Goal: Task Accomplishment & Management: Use online tool/utility

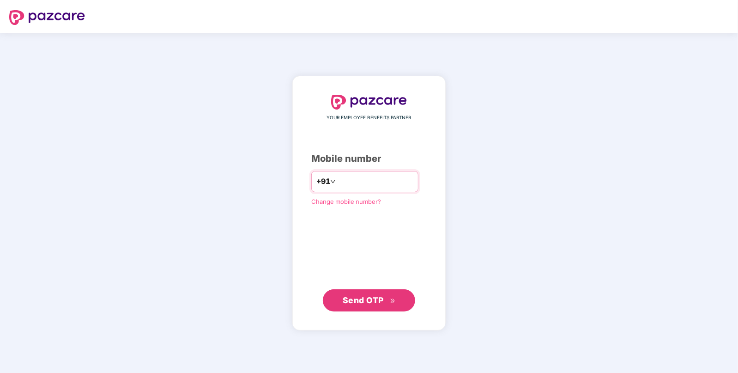
type input "**********"
click at [350, 303] on span "Send OTP" at bounding box center [363, 300] width 41 height 10
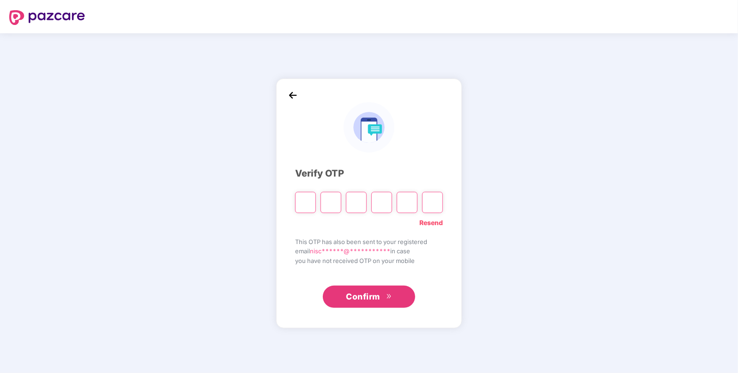
type input "*"
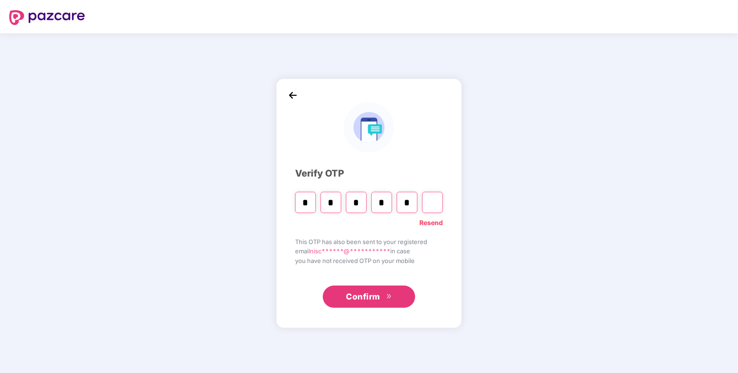
type input "*"
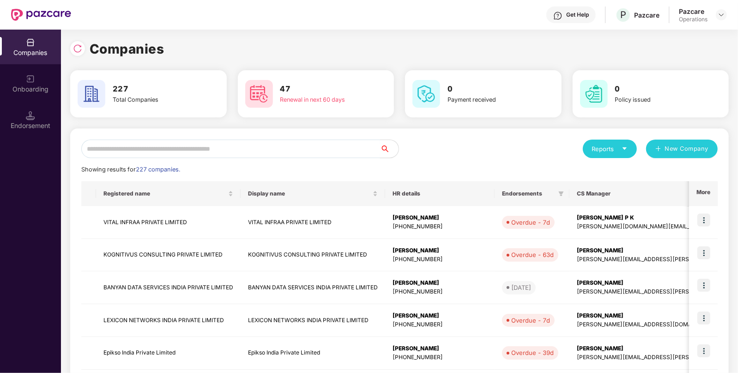
click at [300, 146] on input "text" at bounding box center [230, 148] width 299 height 18
paste input "**********"
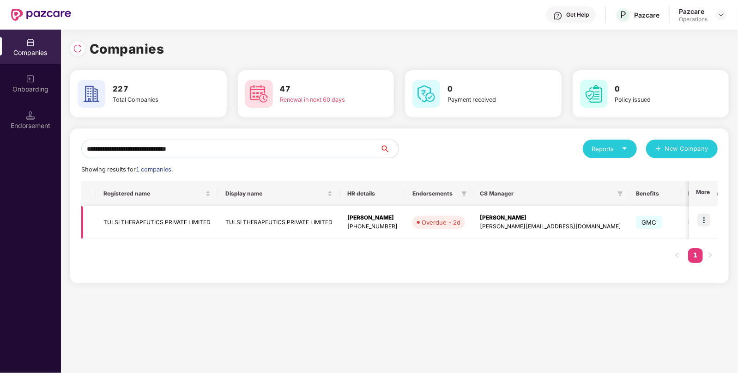
type input "**********"
click at [706, 215] on img at bounding box center [703, 219] width 13 height 13
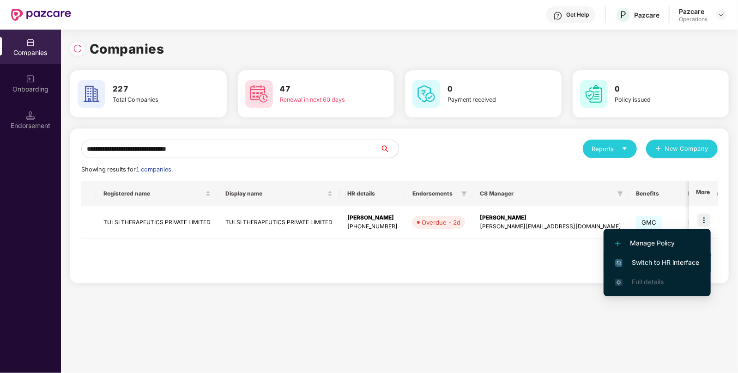
click at [643, 264] on span "Switch to HR interface" at bounding box center [657, 262] width 84 height 10
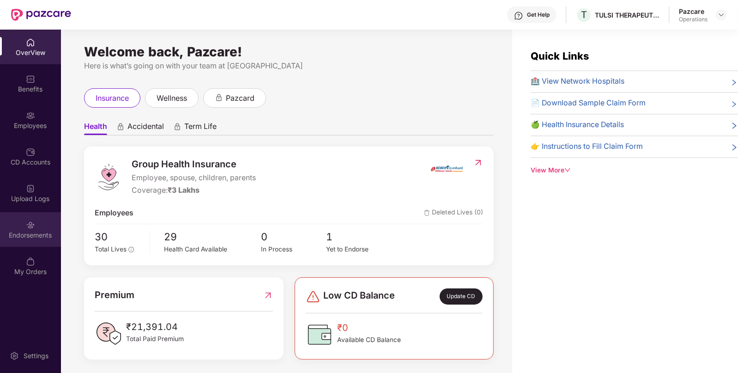
click at [38, 229] on div "Endorsements" at bounding box center [30, 229] width 61 height 35
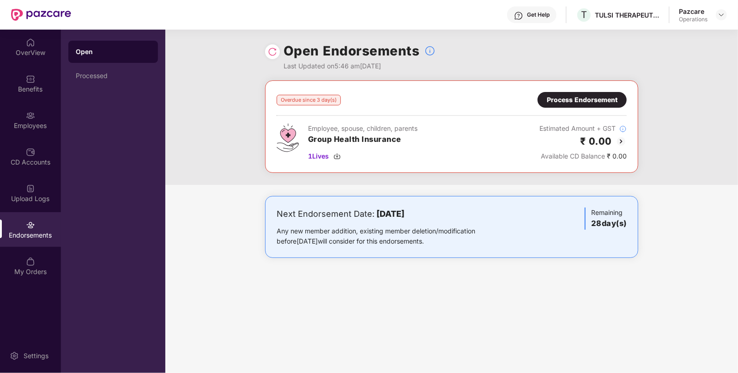
click at [617, 139] on img at bounding box center [621, 141] width 11 height 11
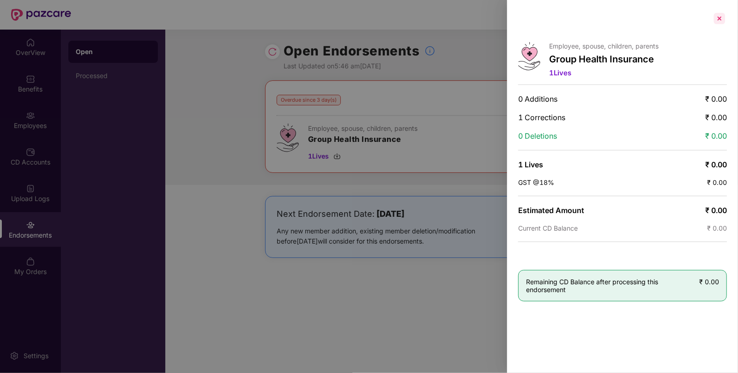
click at [717, 19] on div at bounding box center [719, 18] width 15 height 15
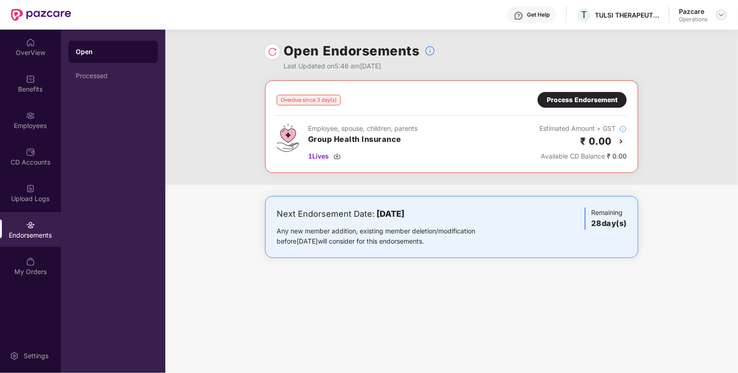
click at [726, 14] on div at bounding box center [721, 14] width 11 height 11
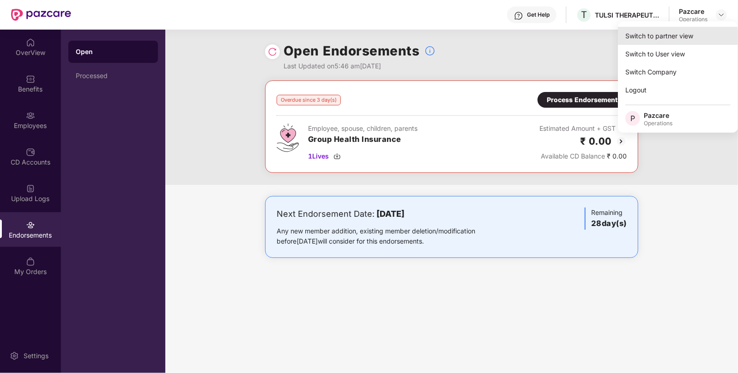
click at [653, 37] on div "Switch to partner view" at bounding box center [678, 36] width 120 height 18
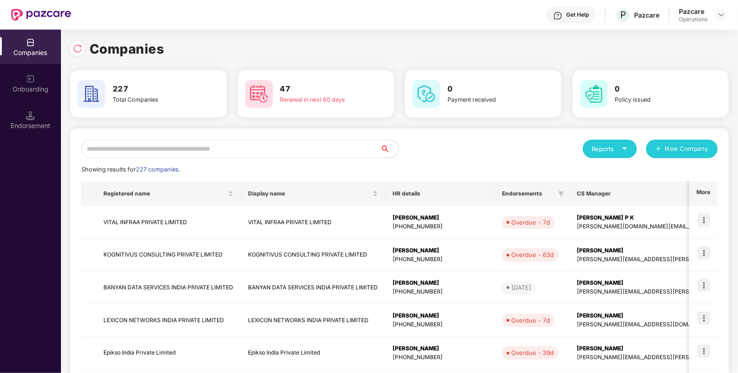
click at [261, 148] on input "text" at bounding box center [230, 148] width 299 height 18
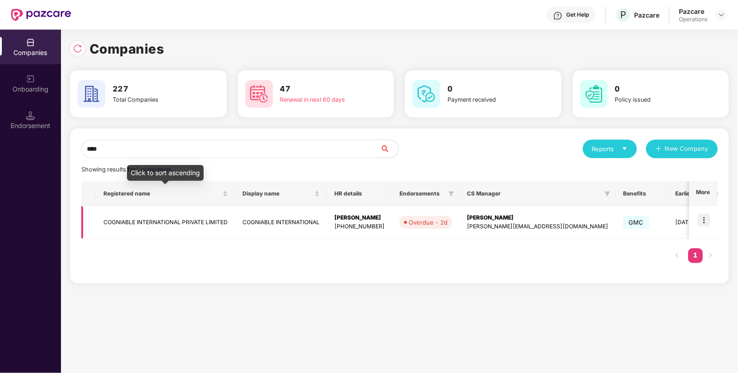
type input "****"
click at [172, 219] on td "COGNIABLE INTERNATIONAL PRIVATE LIMITED" at bounding box center [165, 222] width 139 height 33
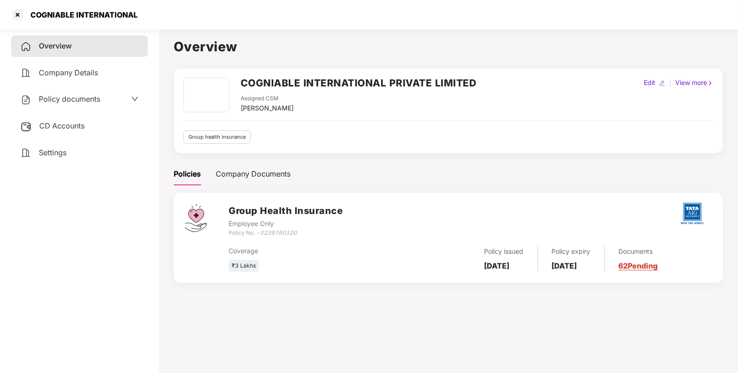
click at [281, 233] on icon "0239760100" at bounding box center [278, 232] width 37 height 7
copy icon "0239760100"
click at [17, 12] on div at bounding box center [17, 14] width 15 height 15
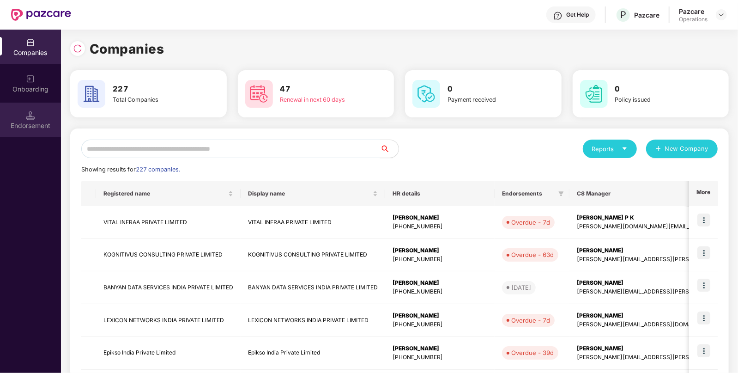
click at [26, 112] on img at bounding box center [30, 115] width 9 height 9
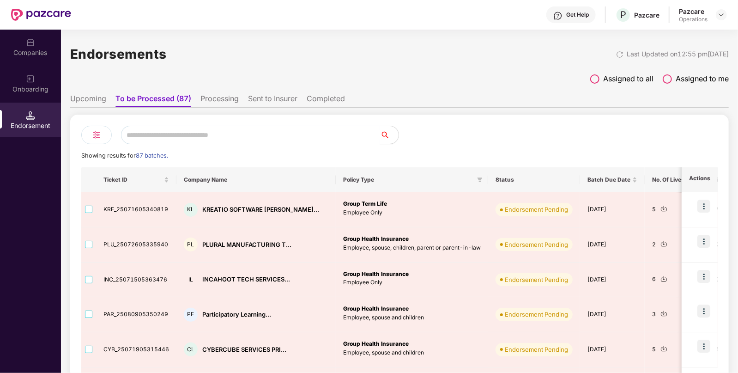
click at [196, 142] on input "text" at bounding box center [250, 135] width 259 height 18
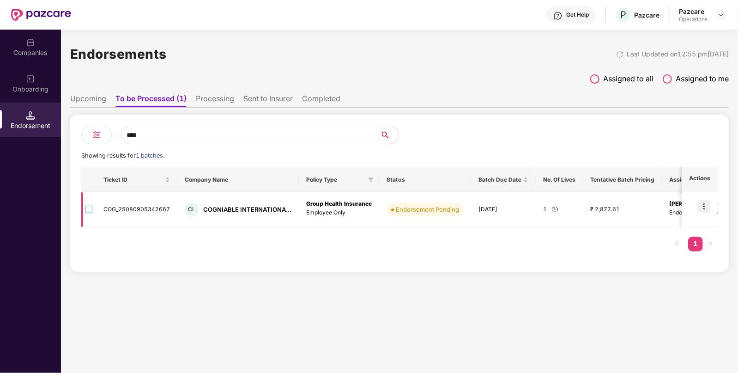
type input "****"
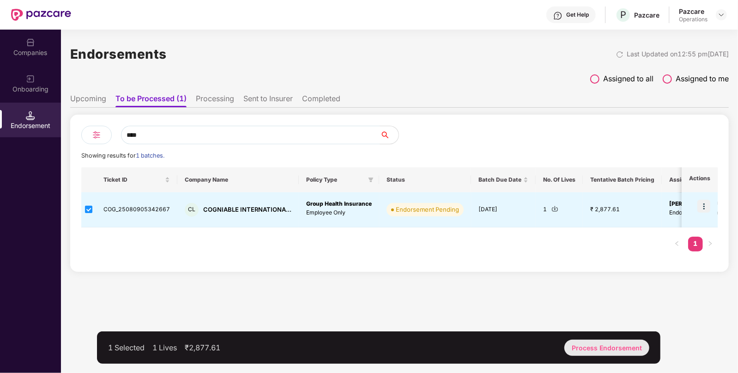
click at [589, 353] on div "Process Endorsement" at bounding box center [606, 348] width 85 height 16
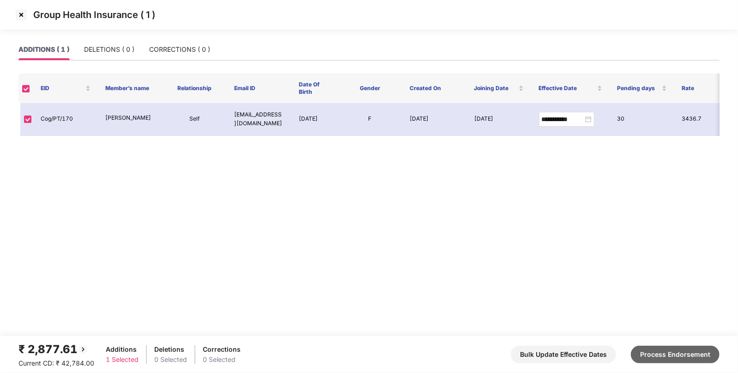
click at [690, 353] on button "Process Endorsement" at bounding box center [675, 355] width 89 height 18
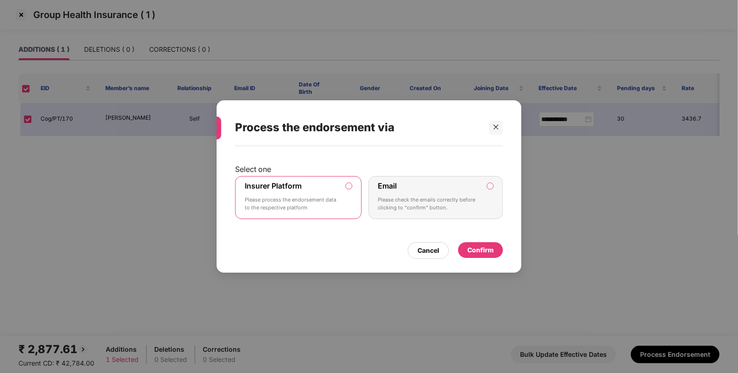
click at [469, 249] on div "Confirm" at bounding box center [480, 250] width 26 height 10
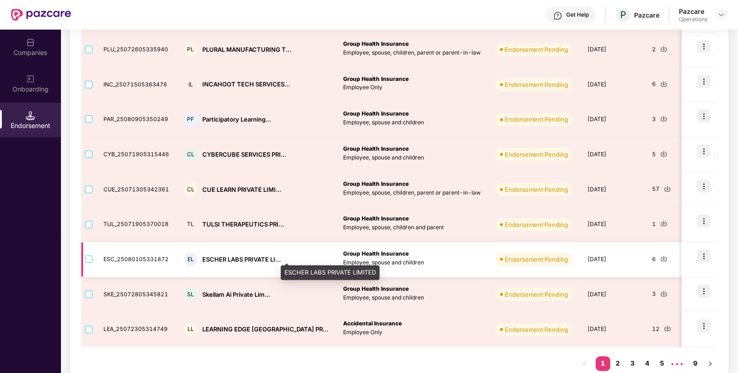
scroll to position [212, 0]
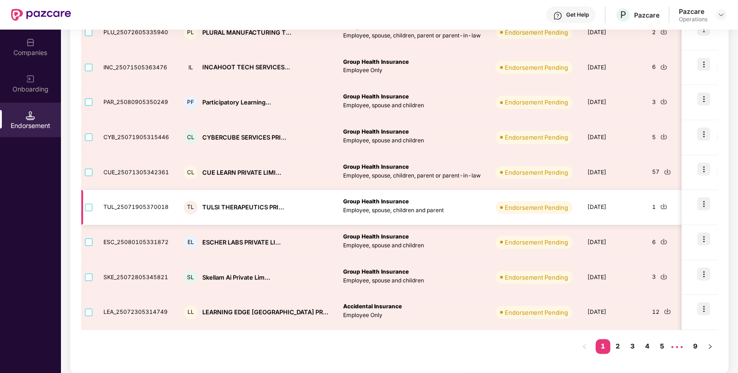
click at [84, 205] on td at bounding box center [88, 207] width 15 height 35
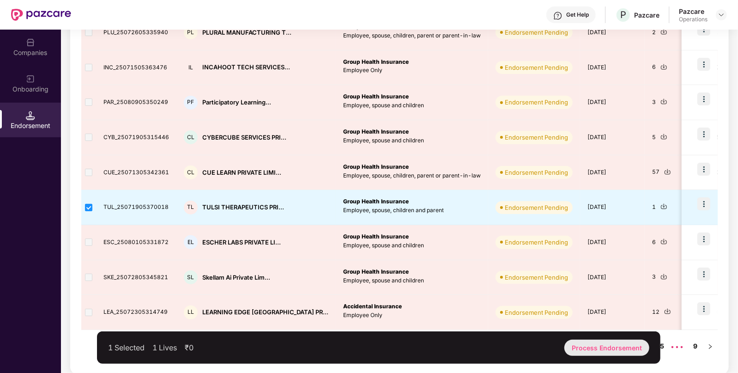
click at [610, 348] on div "Process Endorsement" at bounding box center [606, 348] width 85 height 16
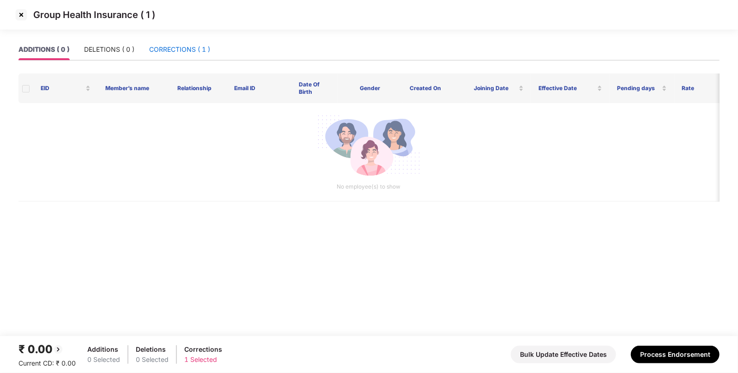
click at [178, 46] on div "CORRECTIONS ( 1 )" at bounding box center [179, 49] width 61 height 10
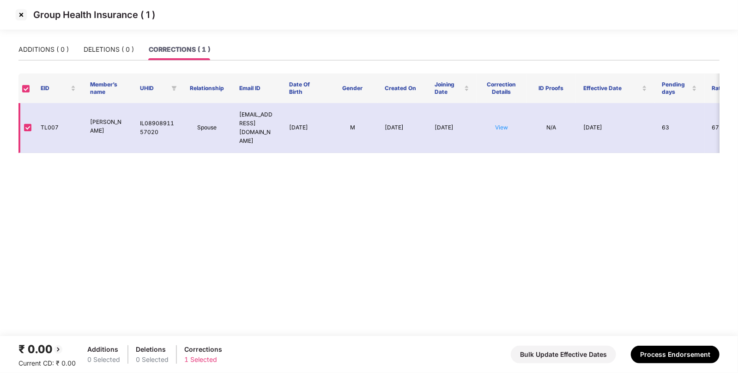
click at [48, 122] on td "TL007" at bounding box center [58, 128] width 50 height 50
copy td "TL007"
click at [503, 124] on link "View" at bounding box center [501, 127] width 13 height 7
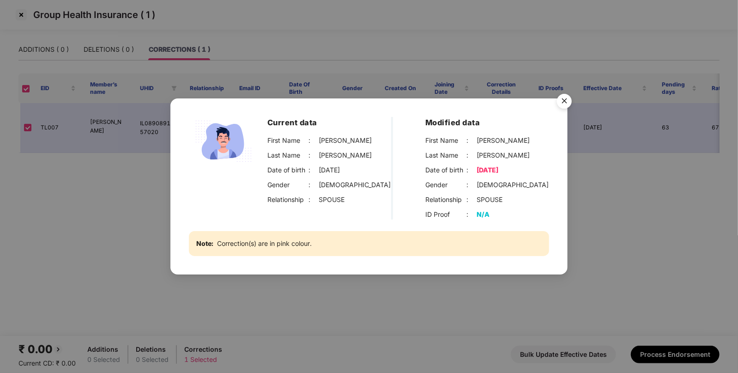
click at [561, 100] on img "Close" at bounding box center [565, 103] width 26 height 26
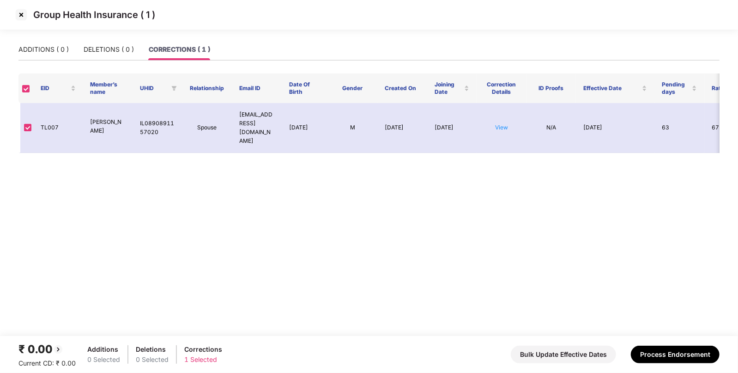
click at [16, 10] on img at bounding box center [21, 14] width 15 height 15
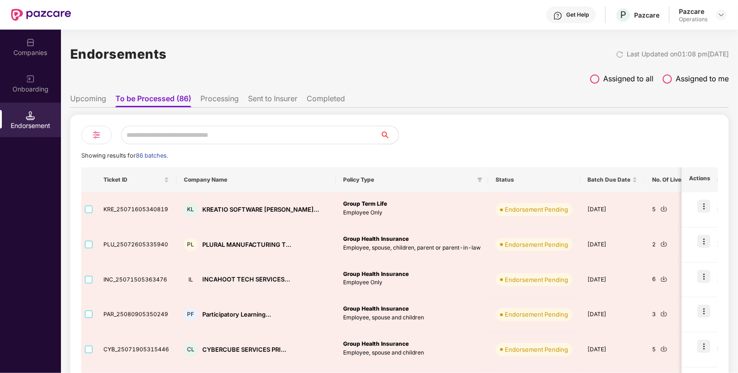
click at [192, 139] on input "text" at bounding box center [250, 135] width 259 height 18
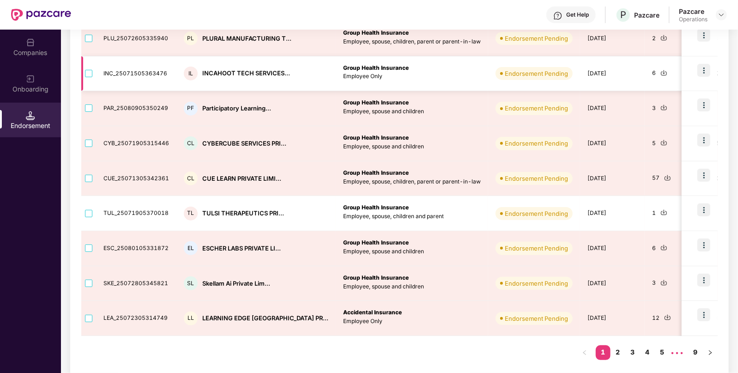
scroll to position [212, 0]
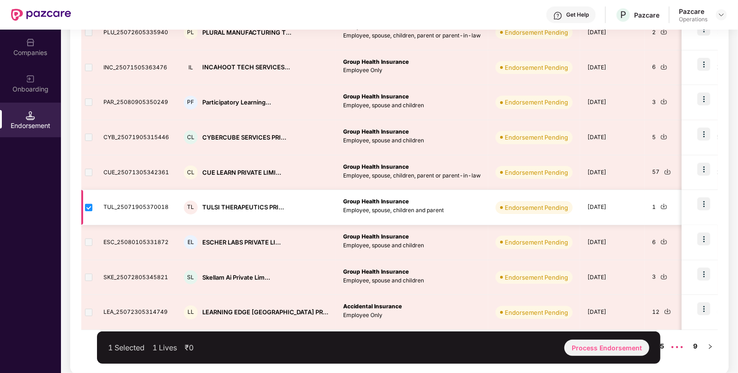
click at [661, 207] on img at bounding box center [664, 206] width 7 height 7
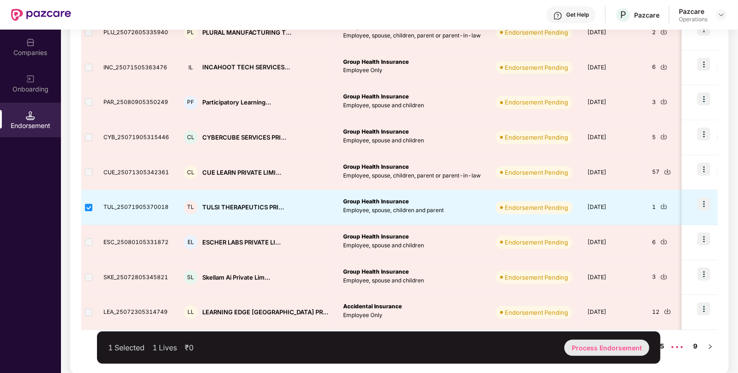
click at [608, 352] on div "Process Endorsement" at bounding box center [606, 348] width 85 height 16
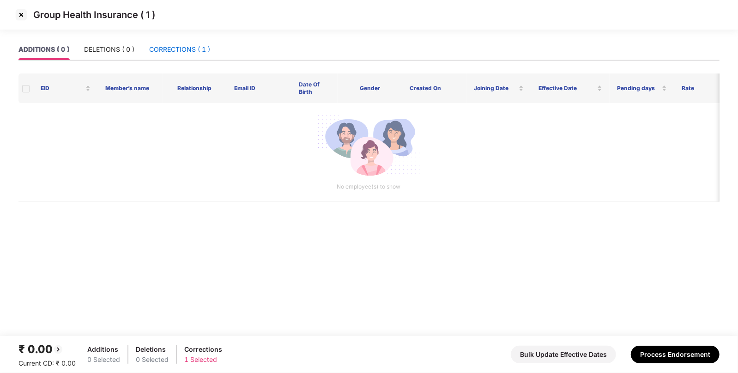
click at [182, 52] on div "CORRECTIONS ( 1 )" at bounding box center [179, 49] width 61 height 10
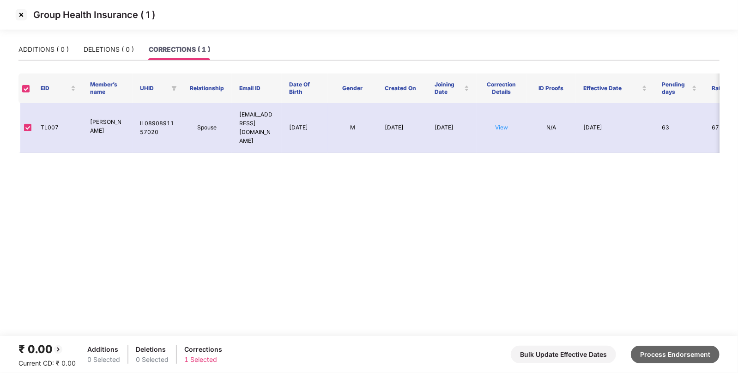
click at [655, 354] on button "Process Endorsement" at bounding box center [675, 355] width 89 height 18
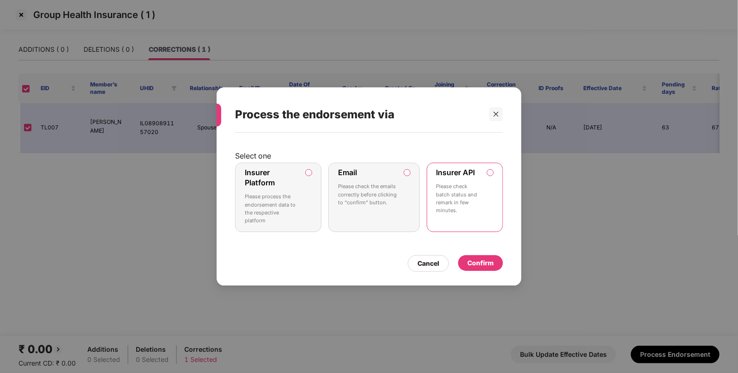
click at [481, 254] on div "Cancel Confirm" at bounding box center [369, 260] width 268 height 21
click at [474, 261] on div "Confirm" at bounding box center [480, 263] width 26 height 10
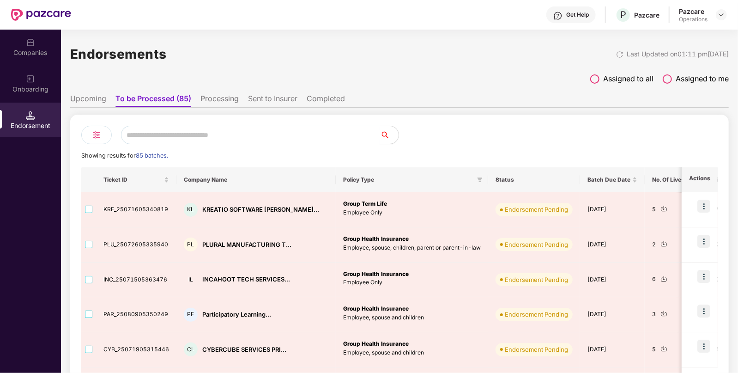
click at [171, 133] on input "text" at bounding box center [250, 135] width 259 height 18
click at [229, 96] on li "Processing" at bounding box center [219, 100] width 38 height 13
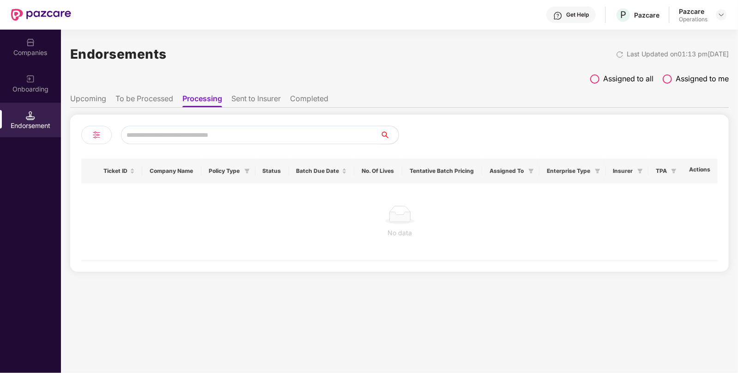
click at [291, 97] on ul "Upcoming To be Processed Processing Sent to Insurer Completed" at bounding box center [399, 98] width 659 height 18
click at [294, 97] on li "Completed" at bounding box center [309, 100] width 38 height 13
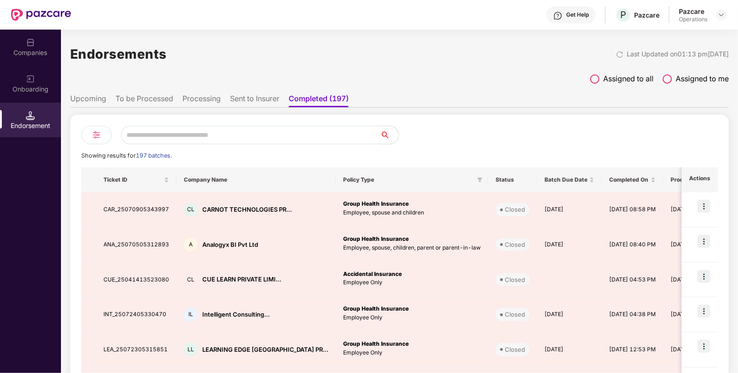
click at [218, 141] on input "text" at bounding box center [250, 135] width 259 height 18
paste input "**********"
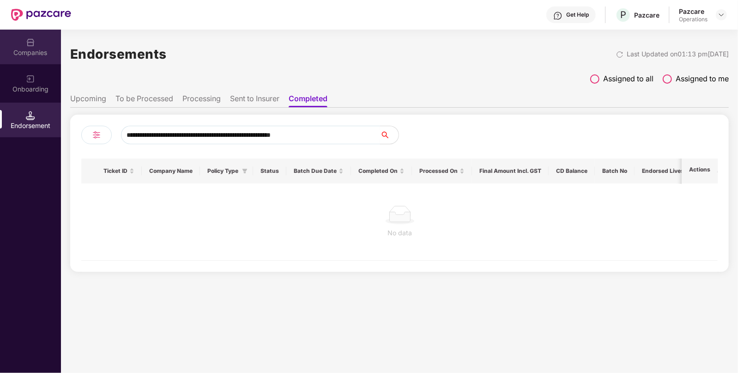
type input "**********"
click at [17, 53] on div "Companies" at bounding box center [30, 52] width 61 height 9
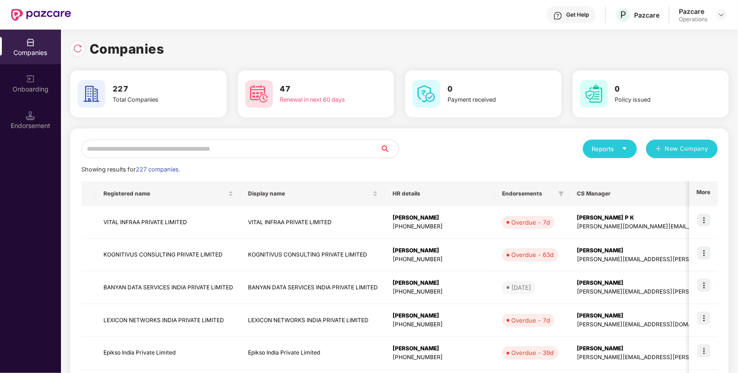
click at [232, 145] on input "text" at bounding box center [230, 148] width 299 height 18
paste input "**********"
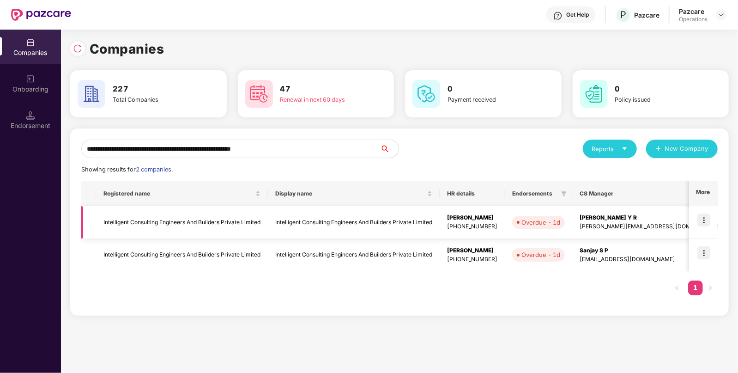
type input "**********"
click at [707, 220] on img at bounding box center [703, 219] width 13 height 13
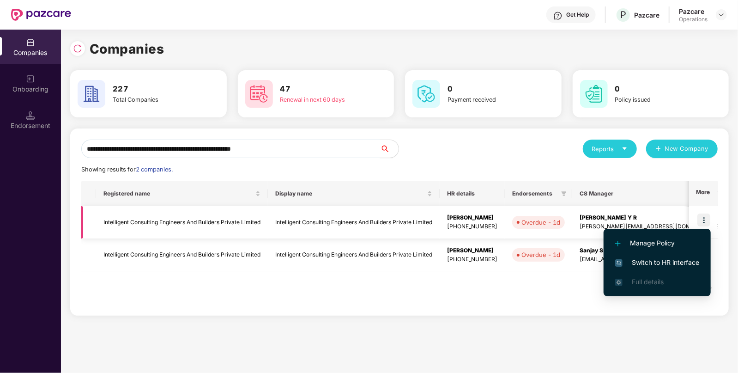
click at [220, 217] on td "Intelligent Consulting Engineers And Builders Private Limited" at bounding box center [182, 222] width 172 height 33
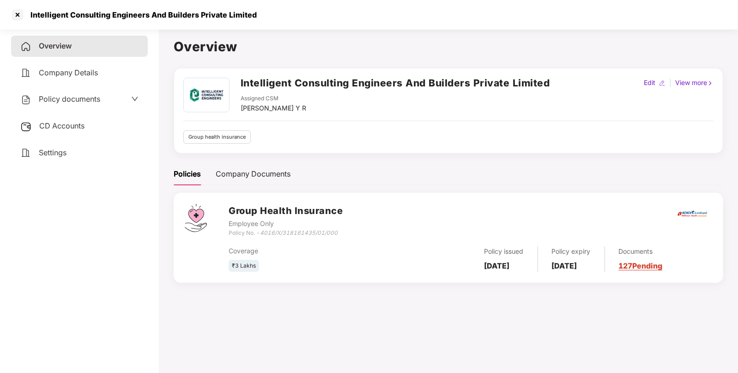
click at [56, 96] on span "Policy documents" at bounding box center [69, 98] width 61 height 9
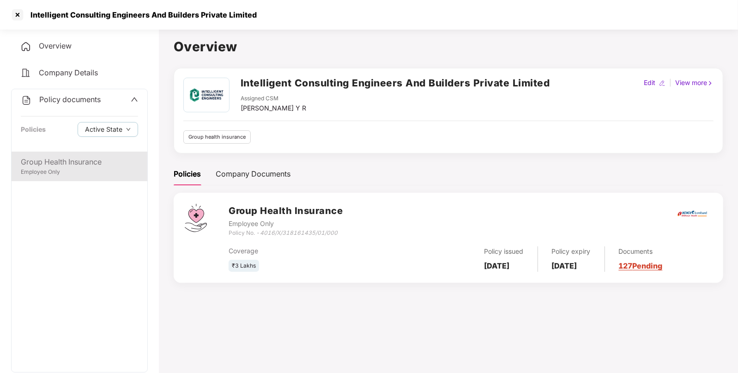
click at [43, 160] on div "Group Health Insurance" at bounding box center [79, 162] width 117 height 12
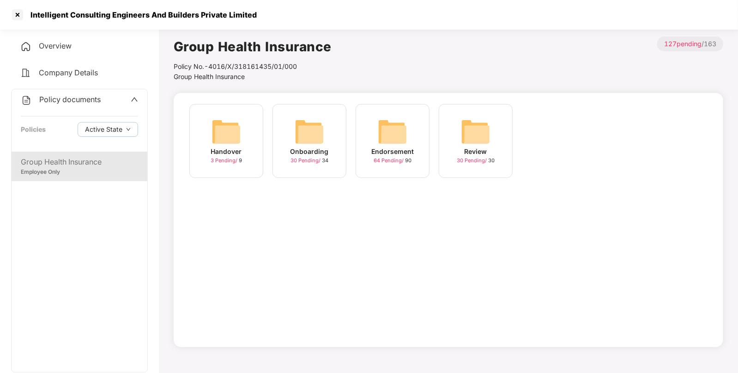
click at [393, 147] on div "Endorsement" at bounding box center [392, 151] width 42 height 10
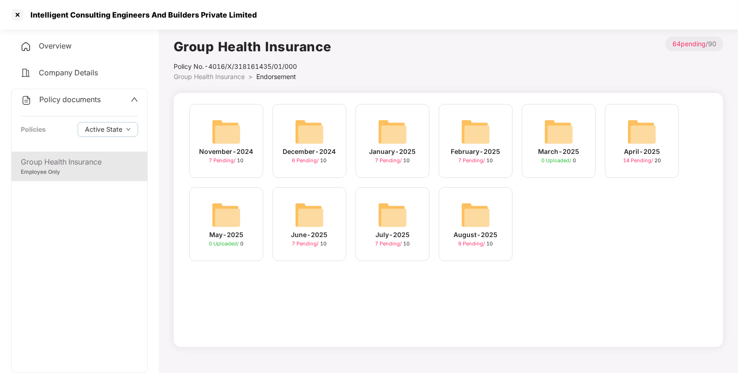
click at [478, 217] on img at bounding box center [476, 215] width 30 height 30
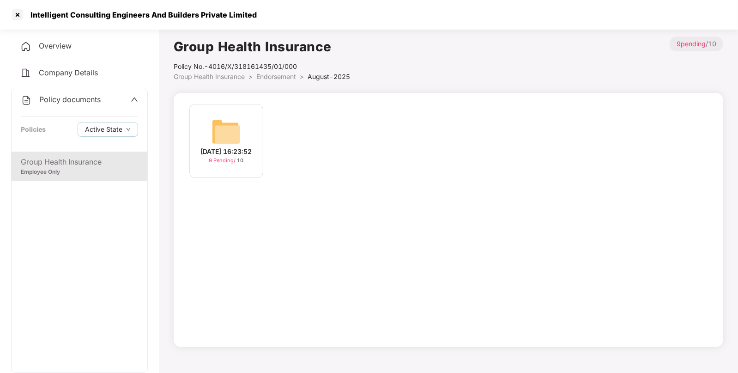
click at [240, 134] on img at bounding box center [227, 132] width 30 height 30
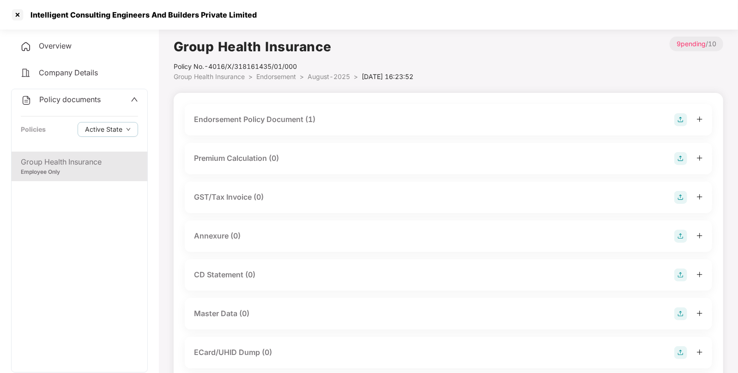
drag, startPoint x: 326, startPoint y: 112, endPoint x: 321, endPoint y: 116, distance: 5.9
click at [321, 116] on div "Endorsement Policy Document (1)" at bounding box center [449, 119] width 528 height 31
click at [321, 116] on div "Endorsement Policy Document (1)" at bounding box center [448, 119] width 509 height 13
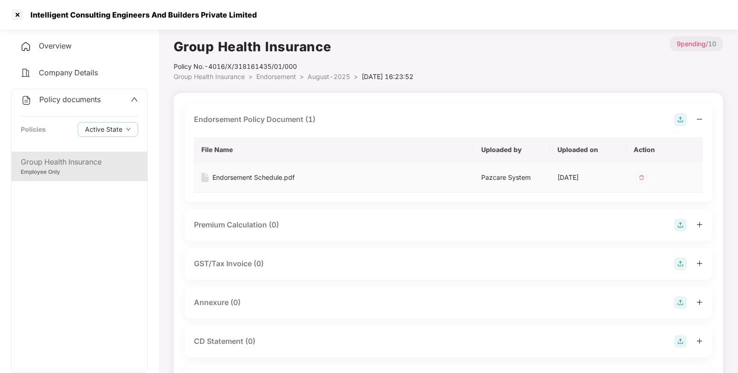
click at [271, 179] on div "Endorsement Schedule.pdf" at bounding box center [253, 177] width 82 height 10
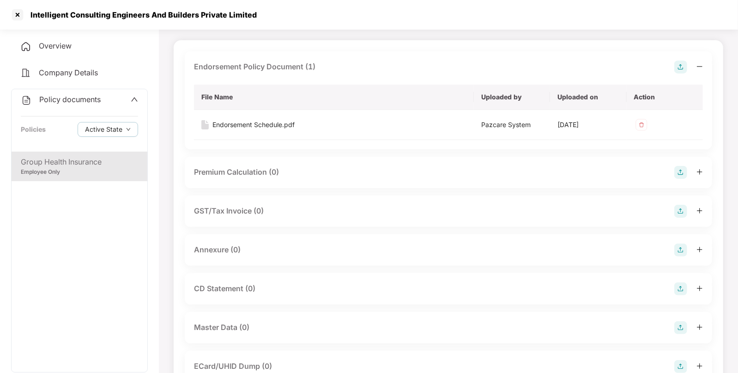
scroll to position [49, 0]
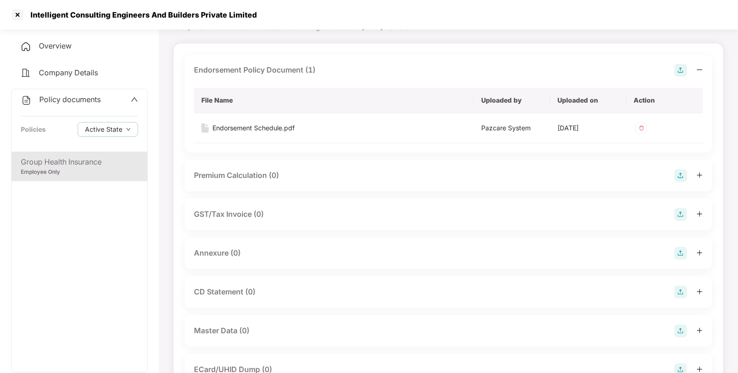
click at [682, 248] on img at bounding box center [680, 253] width 13 height 13
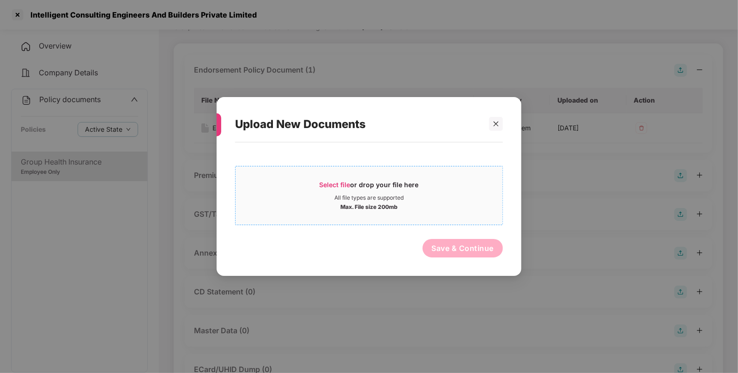
click at [332, 180] on span "Select file or drop your file here All file types are supported Max. File size …" at bounding box center [369, 195] width 267 height 44
click at [493, 121] on icon "close" at bounding box center [496, 124] width 6 height 6
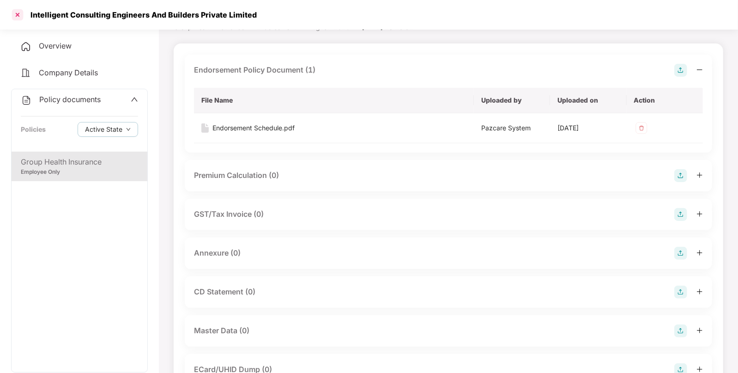
click at [15, 14] on div at bounding box center [17, 14] width 15 height 15
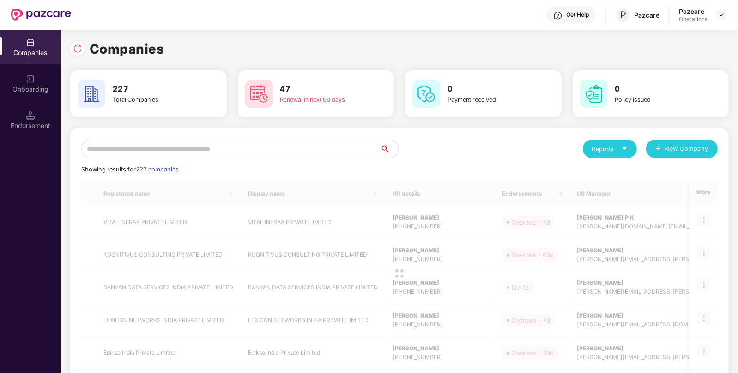
scroll to position [0, 0]
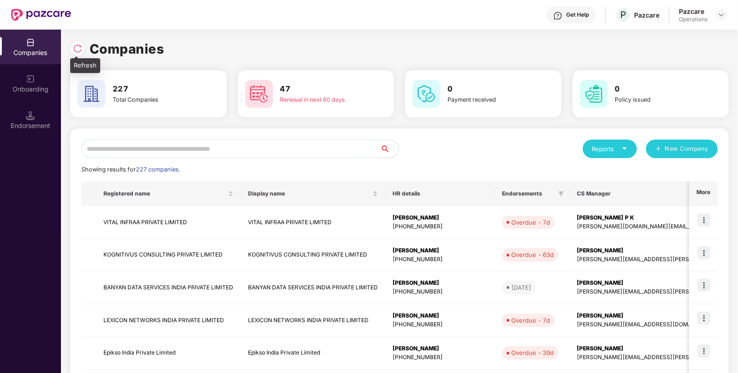
click at [76, 48] on img at bounding box center [77, 48] width 9 height 9
paste input "**********"
click at [134, 151] on input "text" at bounding box center [230, 148] width 299 height 18
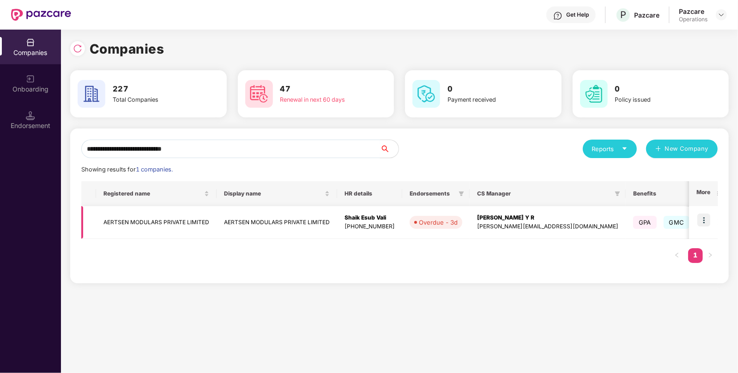
type input "**********"
click at [702, 218] on img at bounding box center [703, 219] width 13 height 13
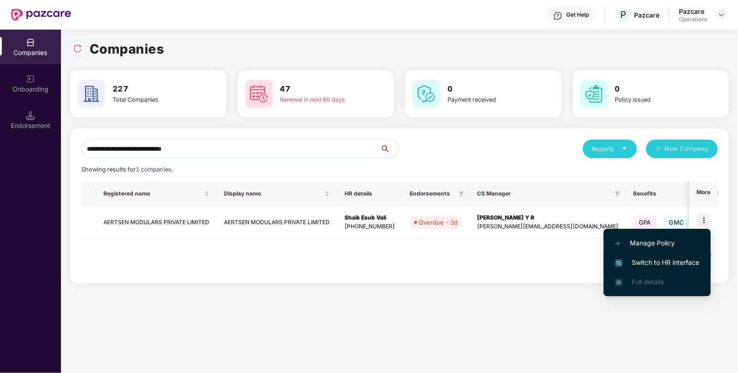
click at [634, 266] on span "Switch to HR interface" at bounding box center [657, 262] width 84 height 10
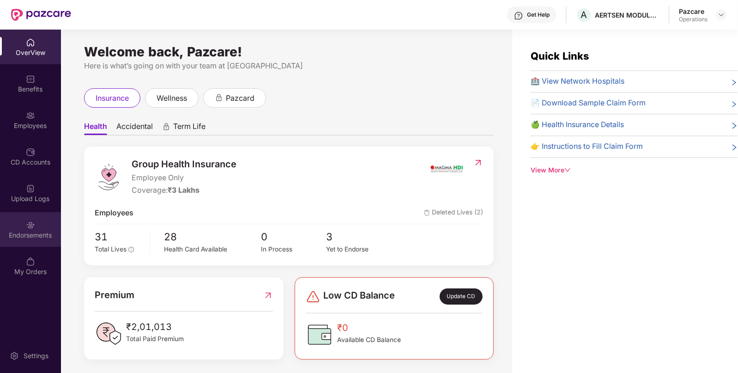
click at [21, 229] on div "Endorsements" at bounding box center [30, 229] width 61 height 35
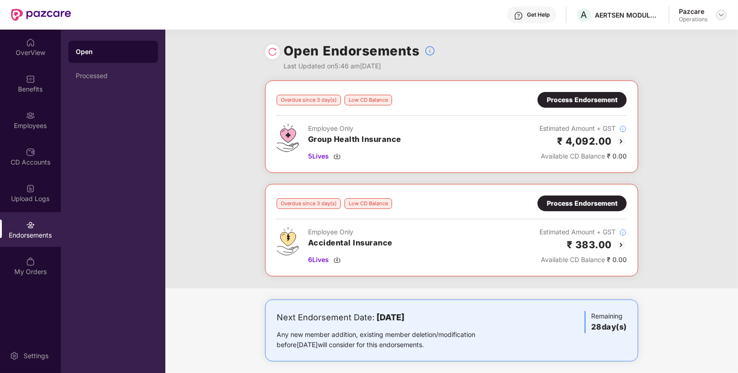
click at [724, 10] on div at bounding box center [721, 14] width 11 height 11
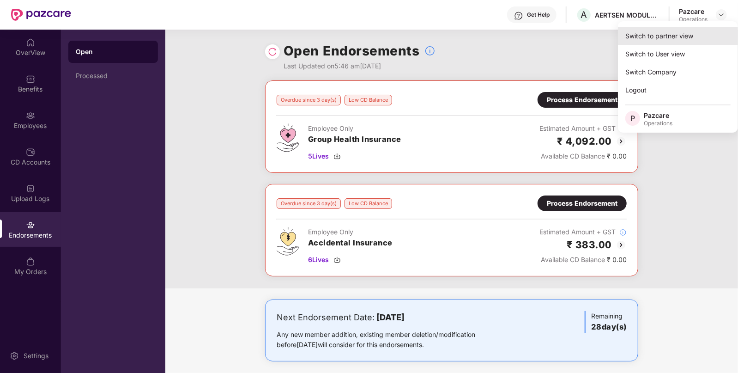
click at [655, 33] on div "Switch to partner view" at bounding box center [678, 36] width 120 height 18
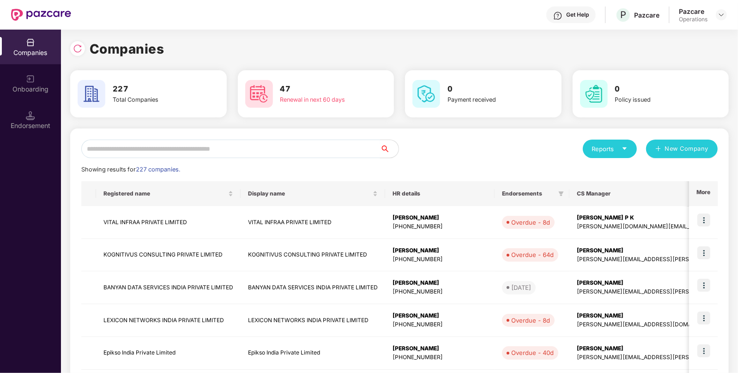
paste input "**********"
click at [328, 147] on input "text" at bounding box center [230, 148] width 299 height 18
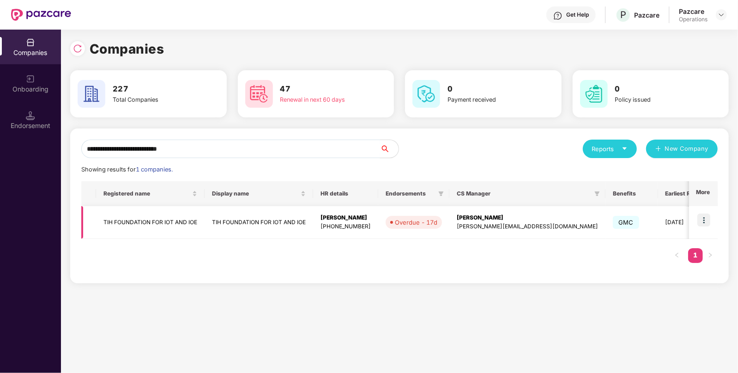
type input "**********"
click at [704, 219] on img at bounding box center [703, 219] width 13 height 13
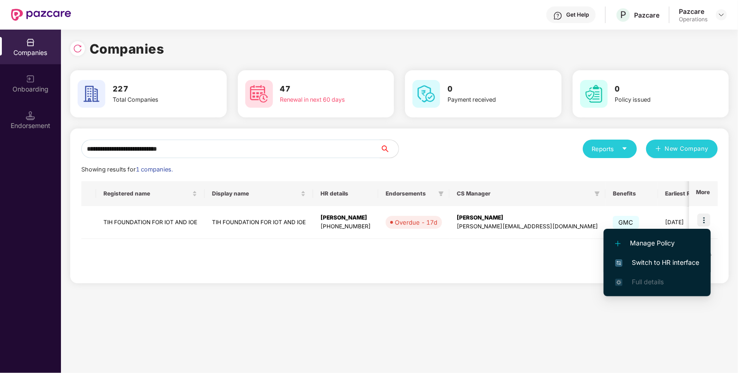
click at [638, 260] on span "Switch to HR interface" at bounding box center [657, 262] width 84 height 10
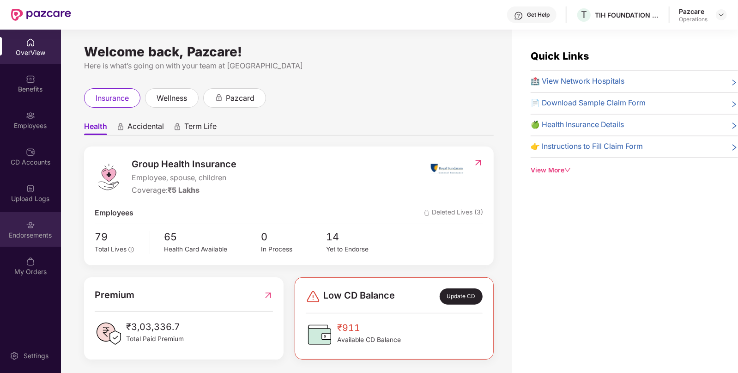
click at [9, 218] on div "Endorsements" at bounding box center [30, 229] width 61 height 35
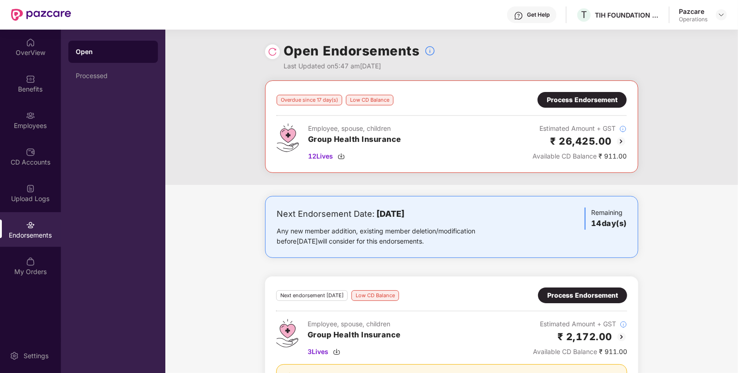
click at [620, 139] on img at bounding box center [621, 141] width 11 height 11
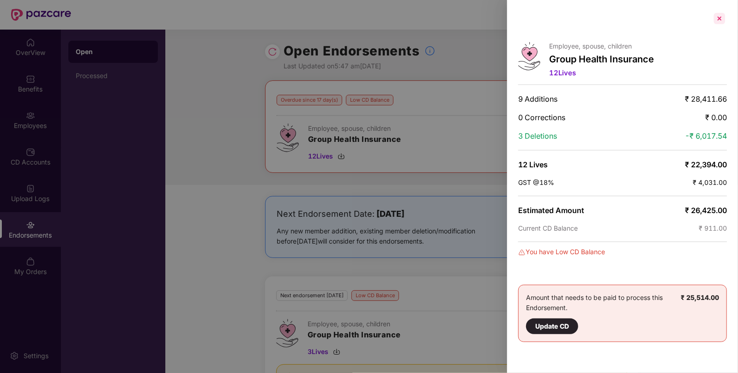
click at [724, 18] on div at bounding box center [719, 18] width 15 height 15
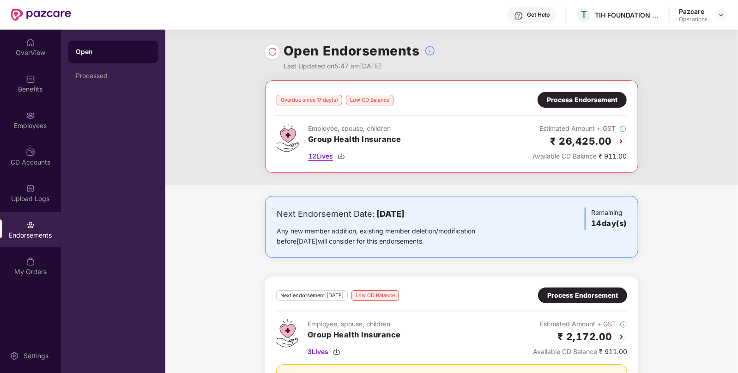
click at [345, 157] on img at bounding box center [341, 155] width 7 height 7
click at [618, 139] on img at bounding box center [621, 141] width 11 height 11
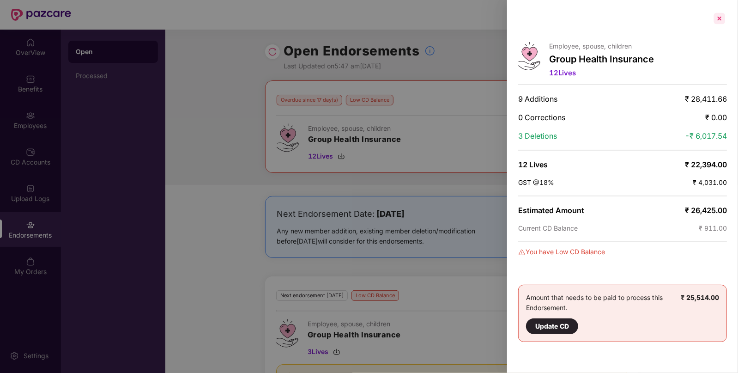
click at [721, 18] on div at bounding box center [719, 18] width 15 height 15
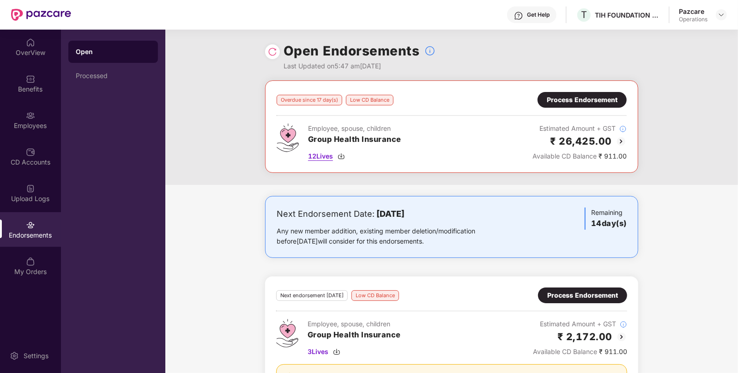
click at [343, 155] on img at bounding box center [341, 155] width 7 height 7
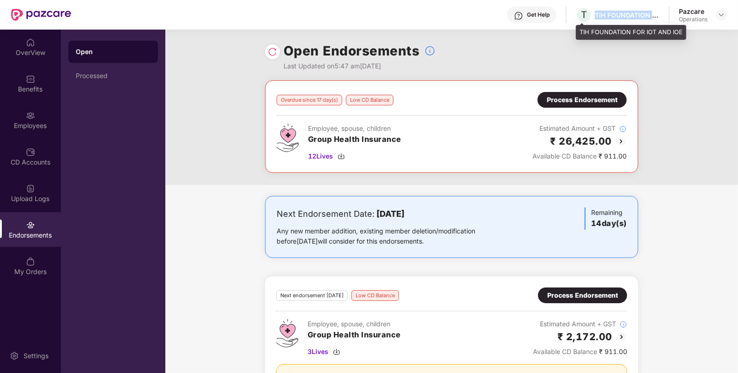
drag, startPoint x: 596, startPoint y: 14, endPoint x: 653, endPoint y: 14, distance: 56.8
click at [653, 14] on div "TIH FOUNDATION FOR IOT AND IOE" at bounding box center [627, 15] width 65 height 9
copy div "TIH FOUNDATION"
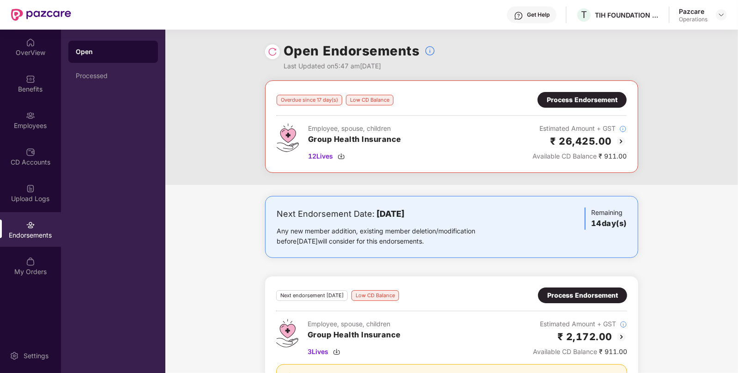
click at [584, 95] on div "Process Endorsement" at bounding box center [582, 100] width 71 height 10
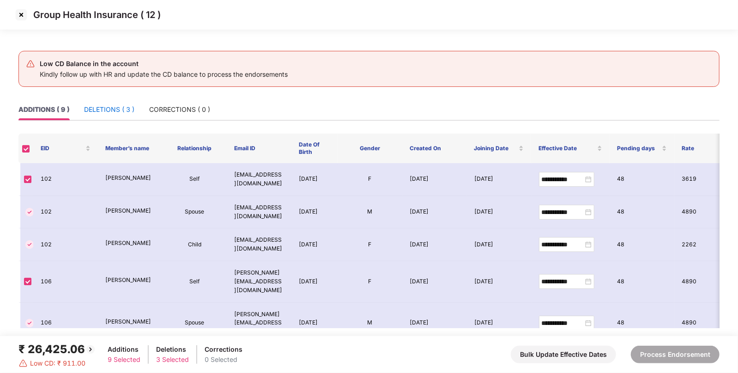
click at [104, 112] on div "DELETIONS ( 3 )" at bounding box center [109, 109] width 50 height 10
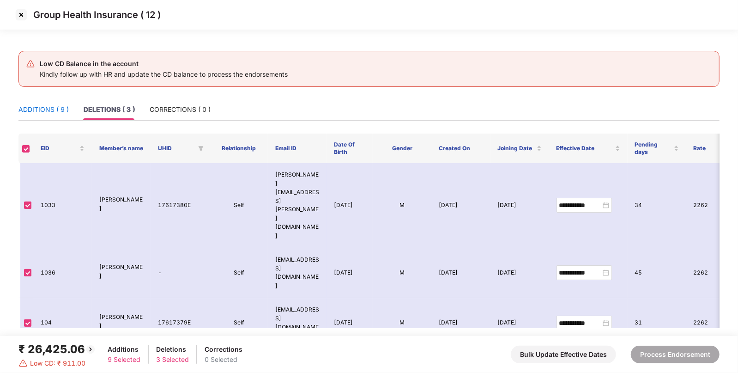
click at [27, 105] on div "ADDITIONS ( 9 )" at bounding box center [43, 109] width 50 height 10
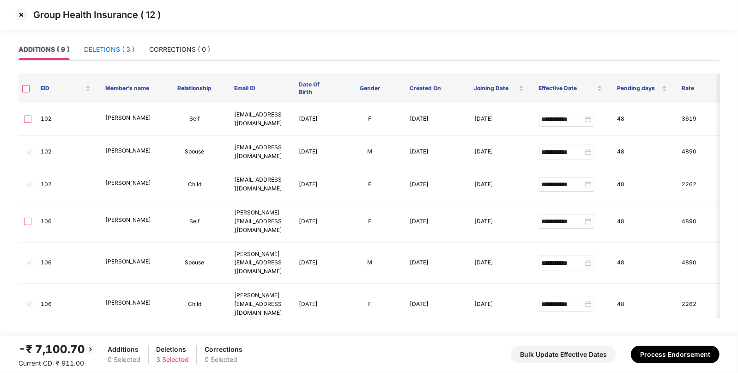
click at [115, 54] on div "DELETIONS ( 3 )" at bounding box center [109, 49] width 50 height 10
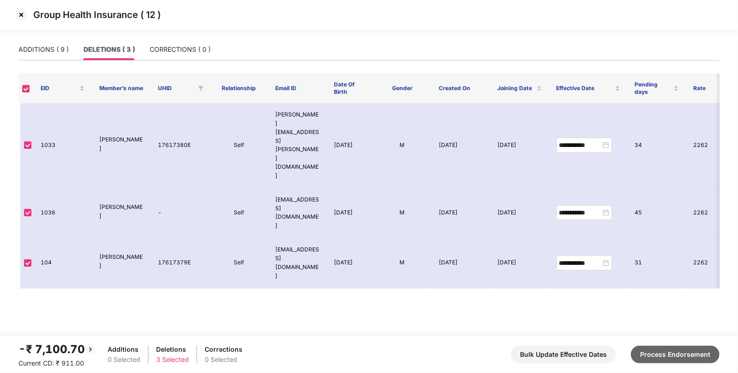
click at [676, 356] on button "Process Endorsement" at bounding box center [675, 355] width 89 height 18
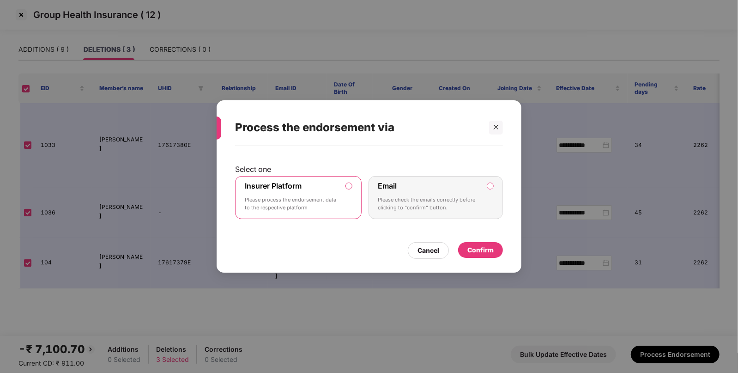
click at [473, 254] on div "Confirm" at bounding box center [480, 250] width 26 height 10
